Goal: Navigation & Orientation: Find specific page/section

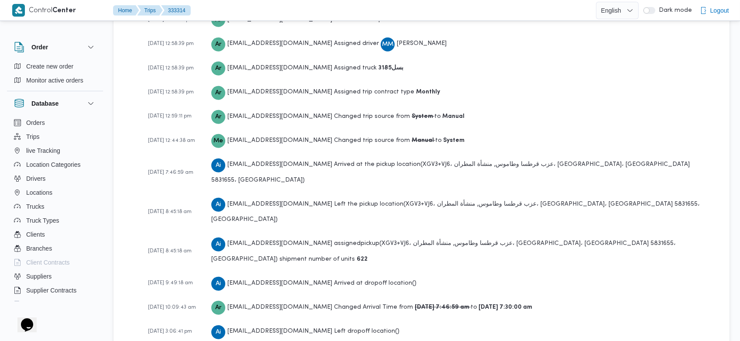
scroll to position [1315, 0]
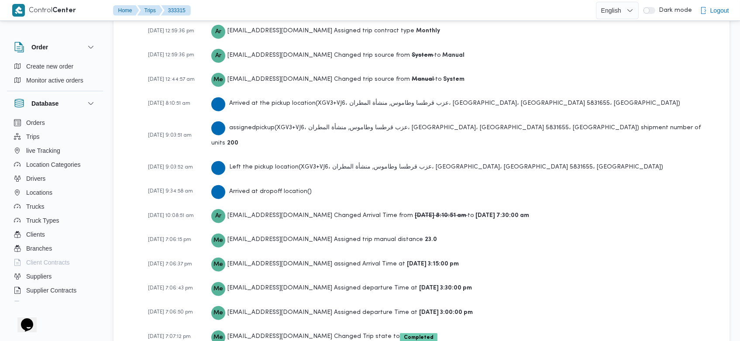
scroll to position [1340, 0]
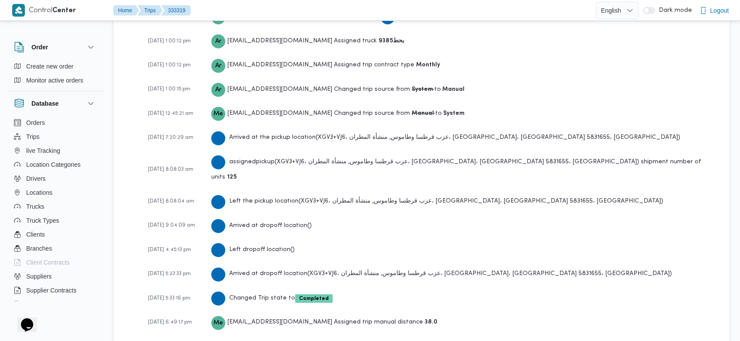
scroll to position [1291, 0]
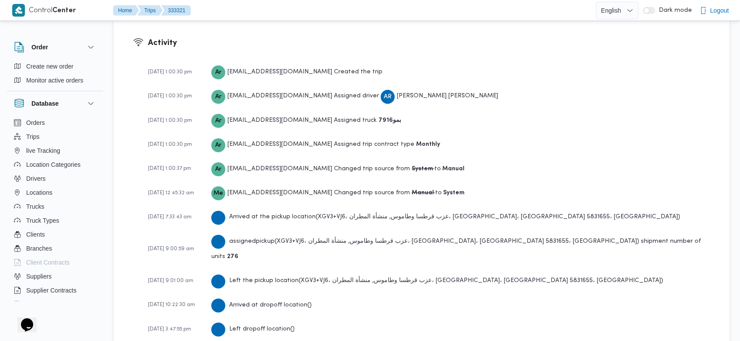
scroll to position [1291, 0]
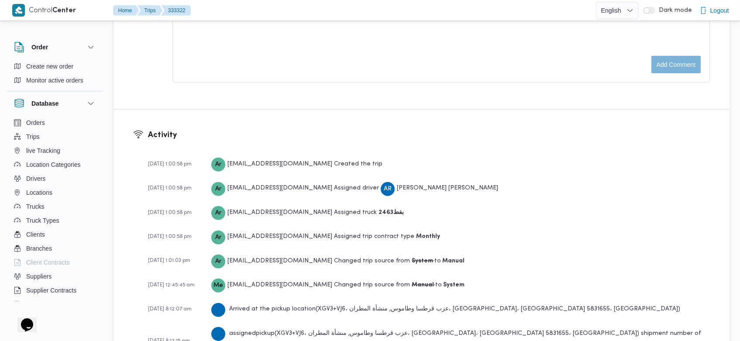
scroll to position [1365, 0]
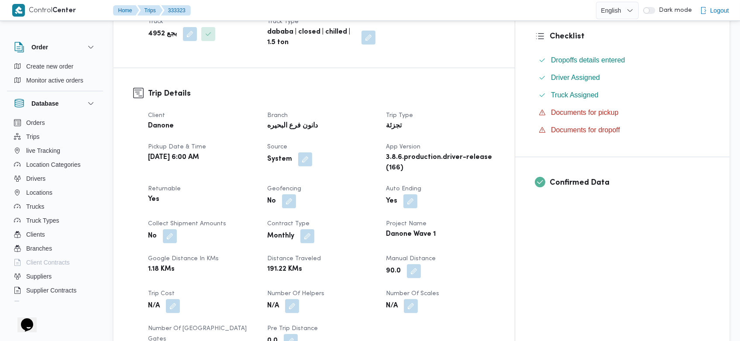
scroll to position [1291, 0]
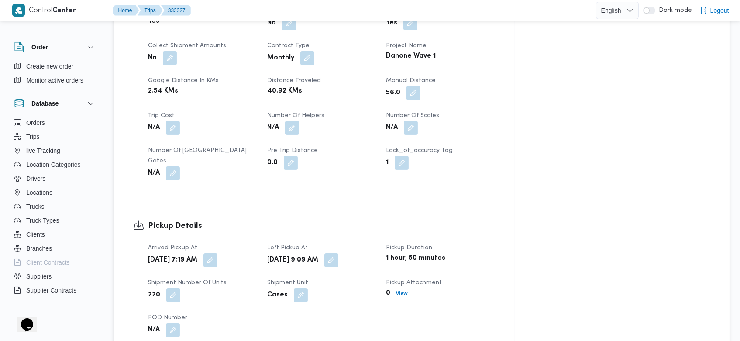
scroll to position [1291, 0]
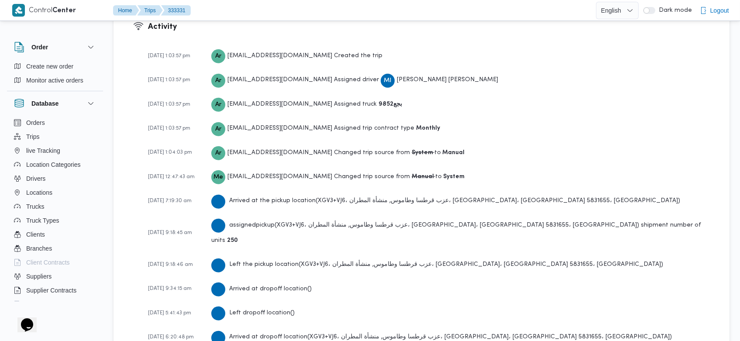
scroll to position [1305, 0]
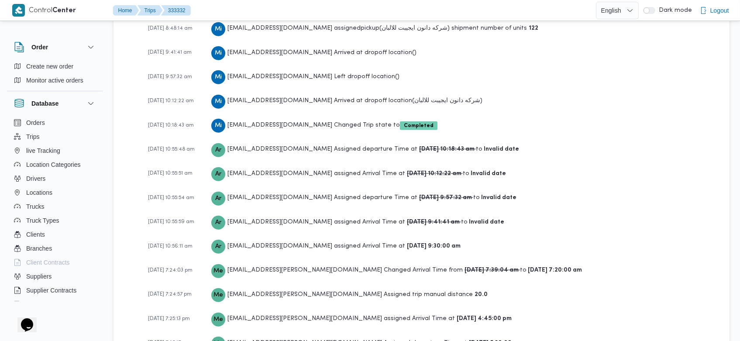
scroll to position [1513, 0]
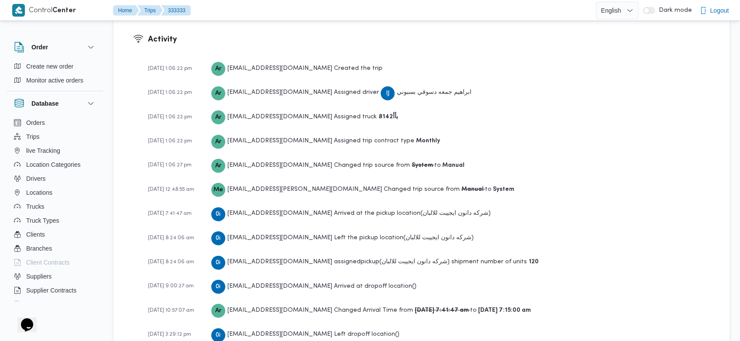
scroll to position [1315, 0]
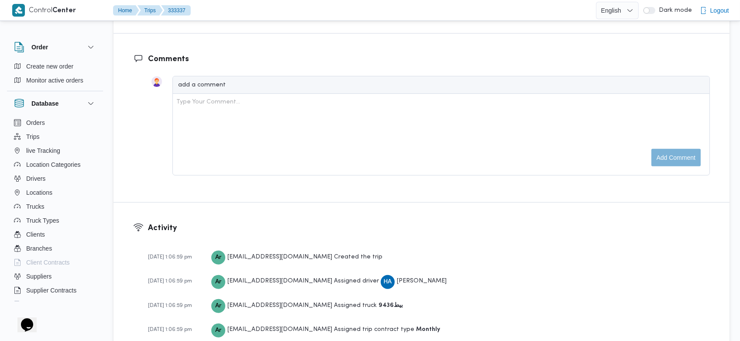
scroll to position [1291, 0]
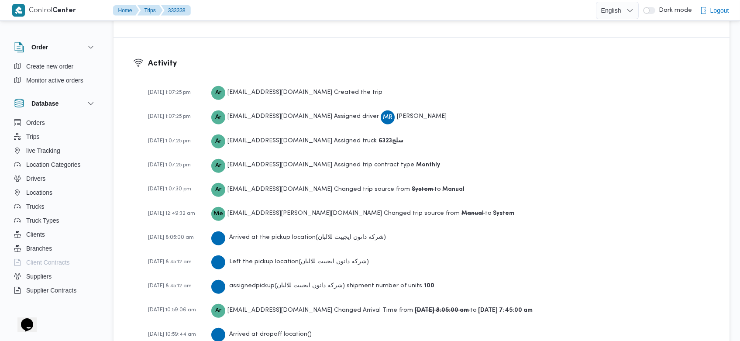
scroll to position [1340, 0]
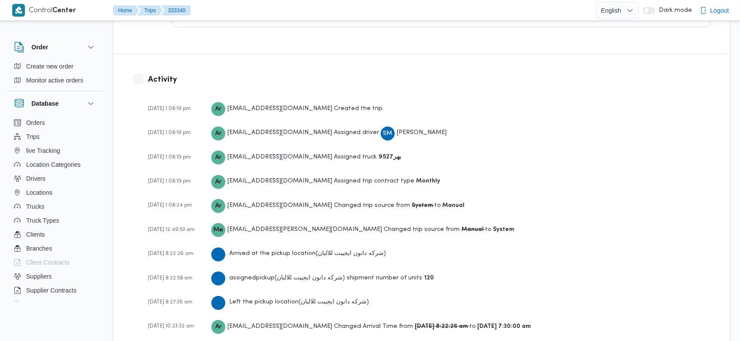
scroll to position [1390, 0]
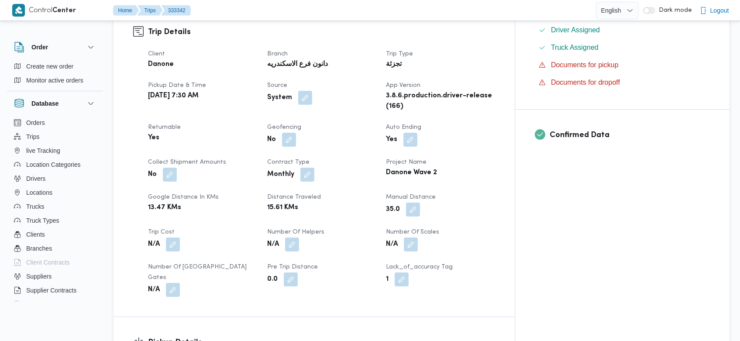
scroll to position [1390, 0]
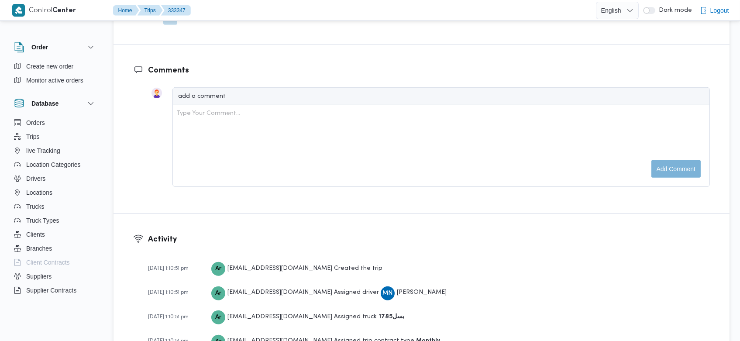
scroll to position [1340, 0]
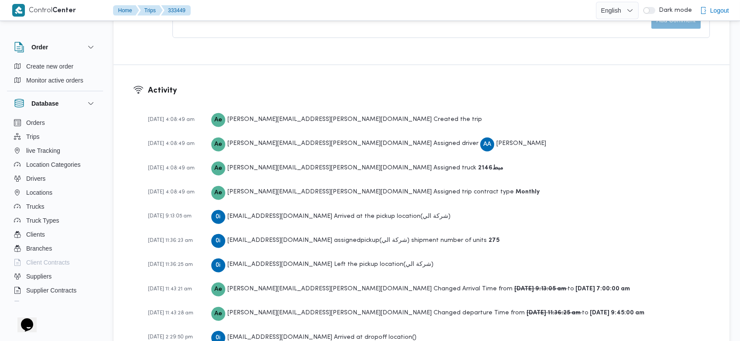
scroll to position [1347, 0]
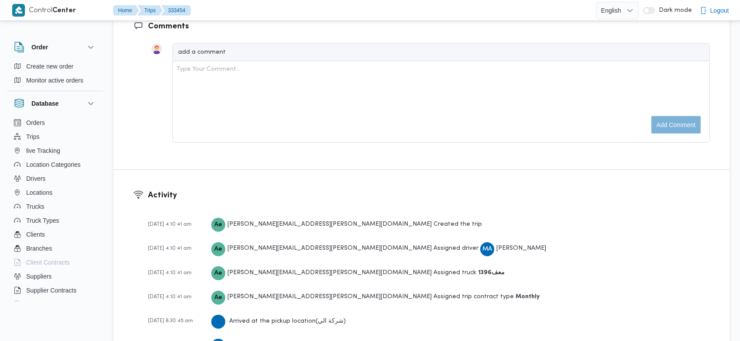
scroll to position [1446, 0]
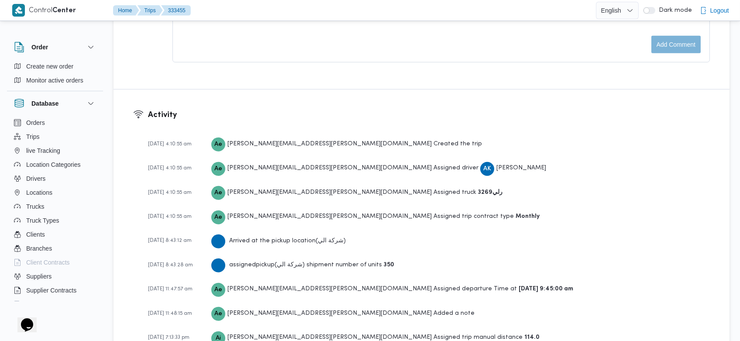
scroll to position [1298, 0]
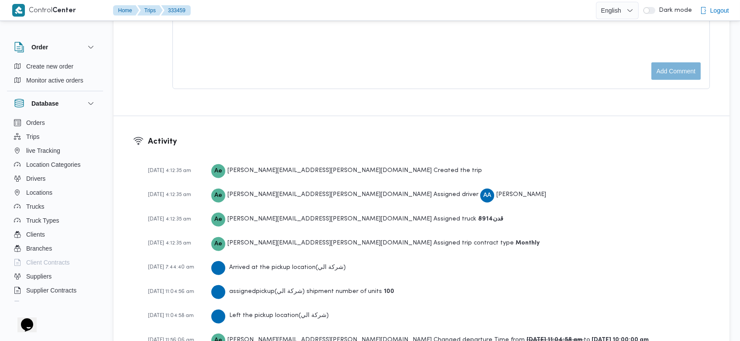
scroll to position [1322, 0]
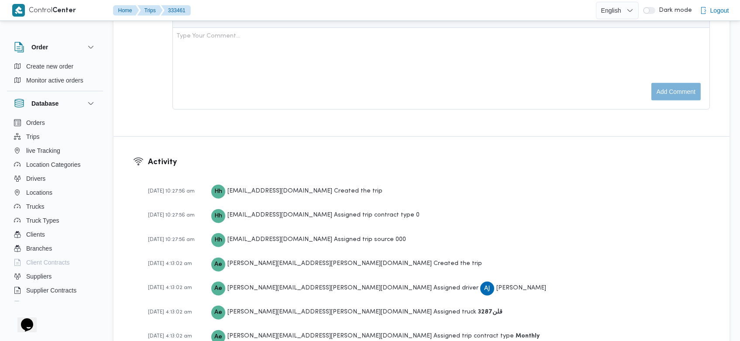
scroll to position [1372, 0]
